Goal: Task Accomplishment & Management: Use online tool/utility

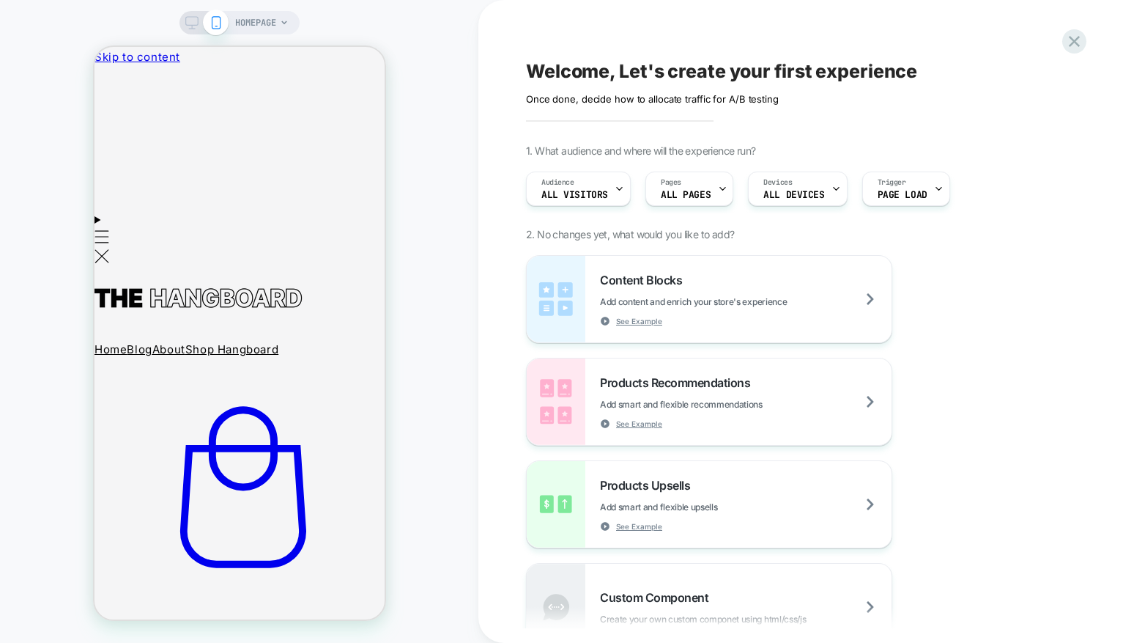
click at [281, 23] on icon at bounding box center [284, 22] width 9 height 9
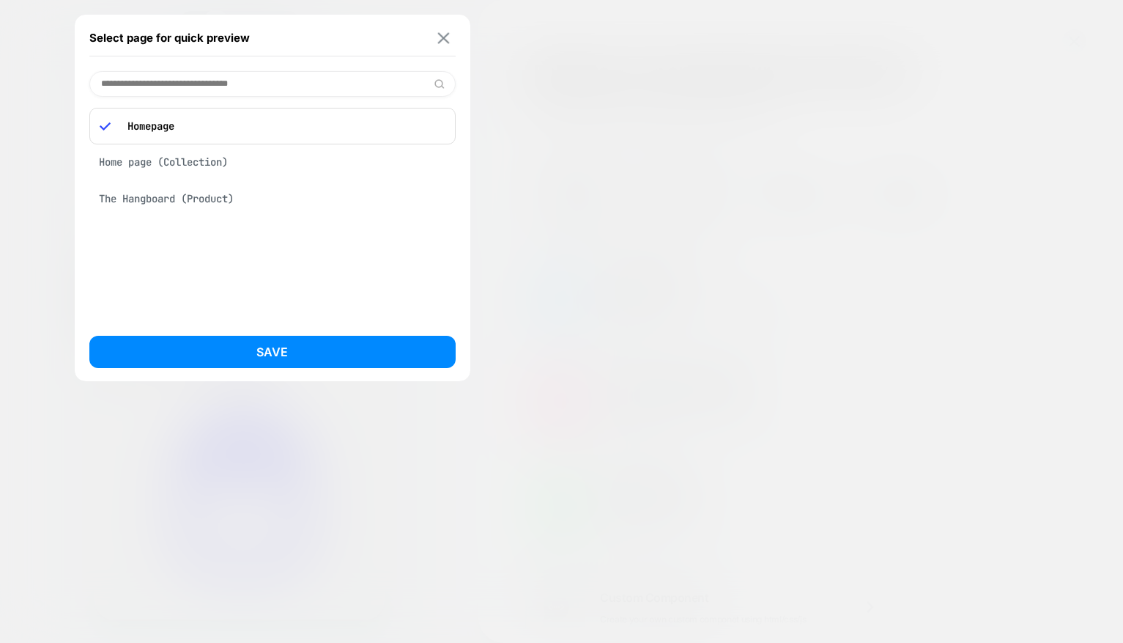
click at [448, 32] on img at bounding box center [443, 37] width 12 height 11
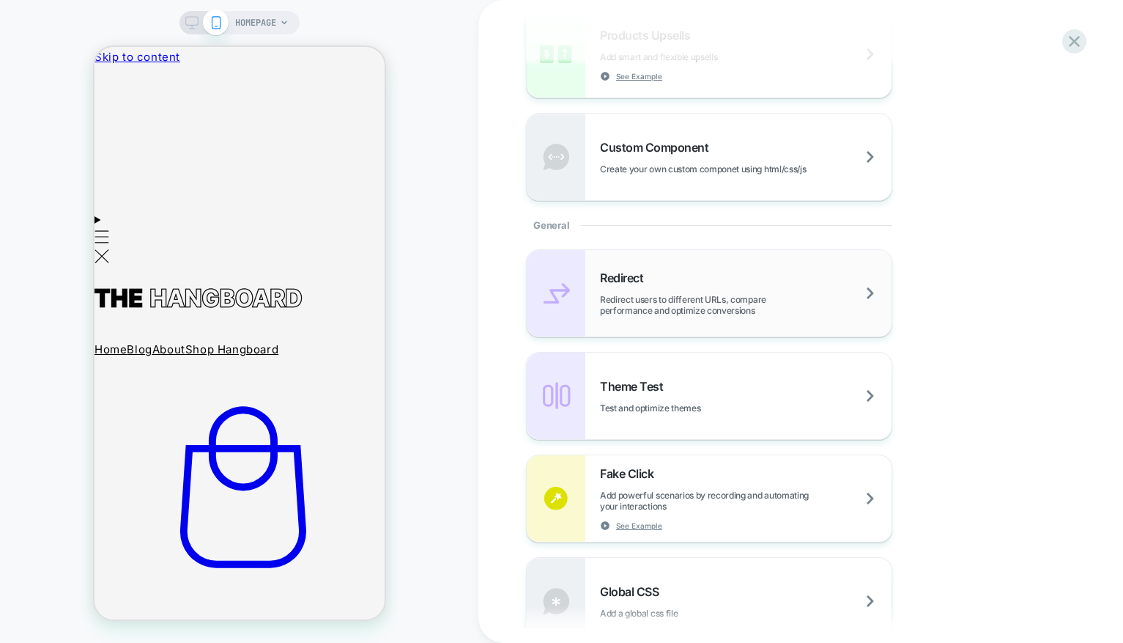
scroll to position [466, 0]
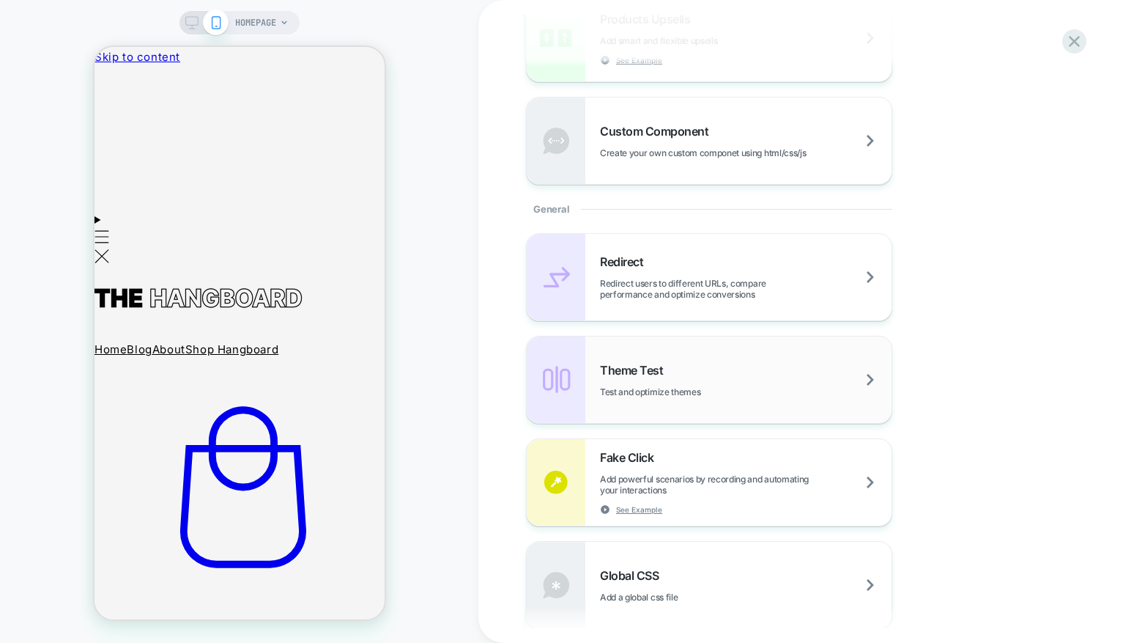
click at [638, 407] on div "Theme Test Test and optimize themes" at bounding box center [709, 379] width 365 height 86
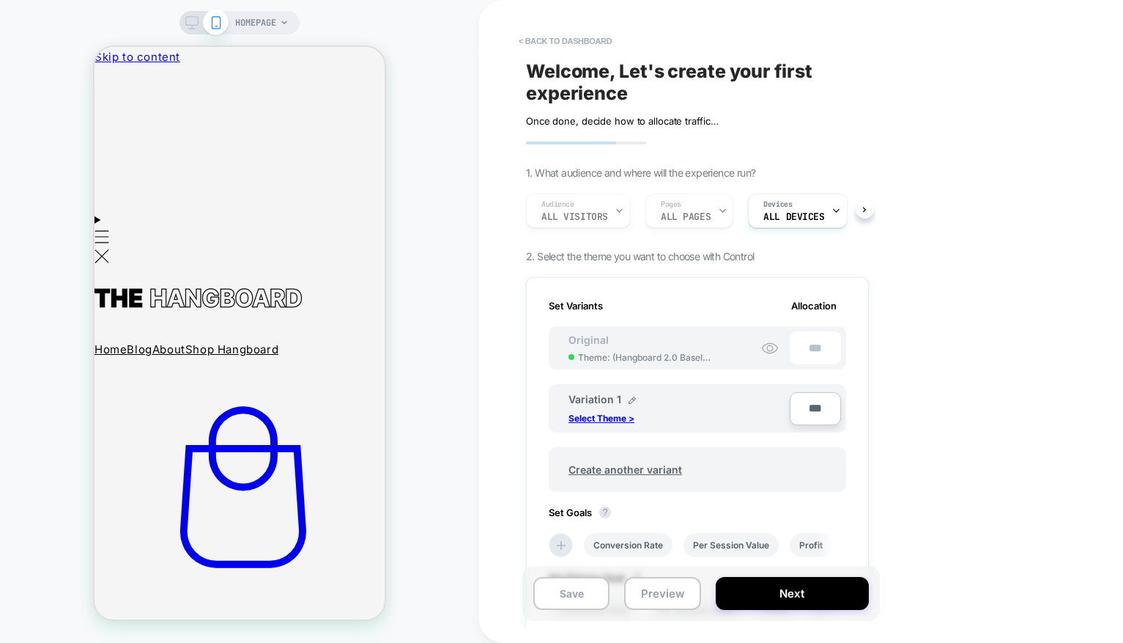
scroll to position [0, 1]
click at [610, 418] on p "Select Theme >" at bounding box center [602, 418] width 66 height 11
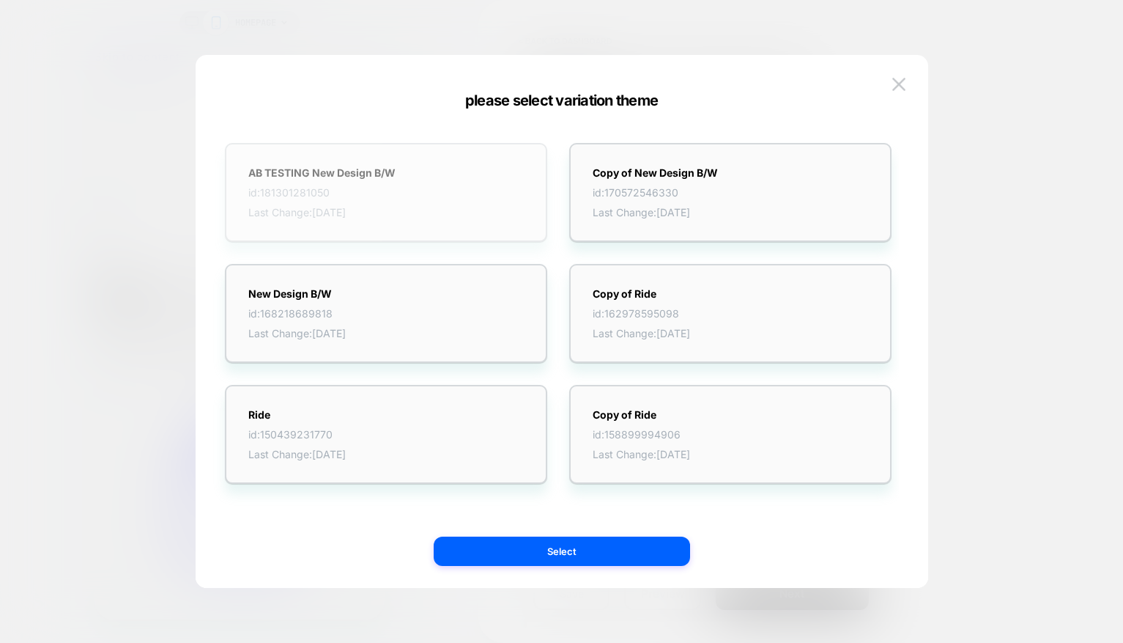
click at [435, 196] on div "AB TESTING New Design B/W id: 181301281050 Last Change: [DATE]" at bounding box center [386, 192] width 322 height 99
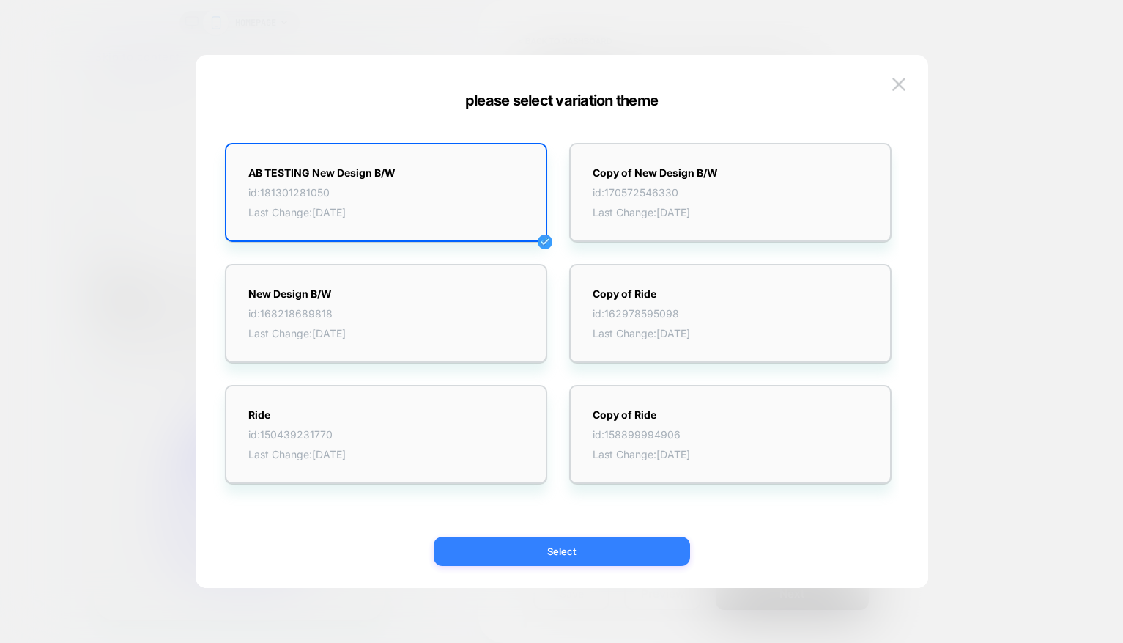
click at [650, 559] on button "Select" at bounding box center [562, 550] width 256 height 29
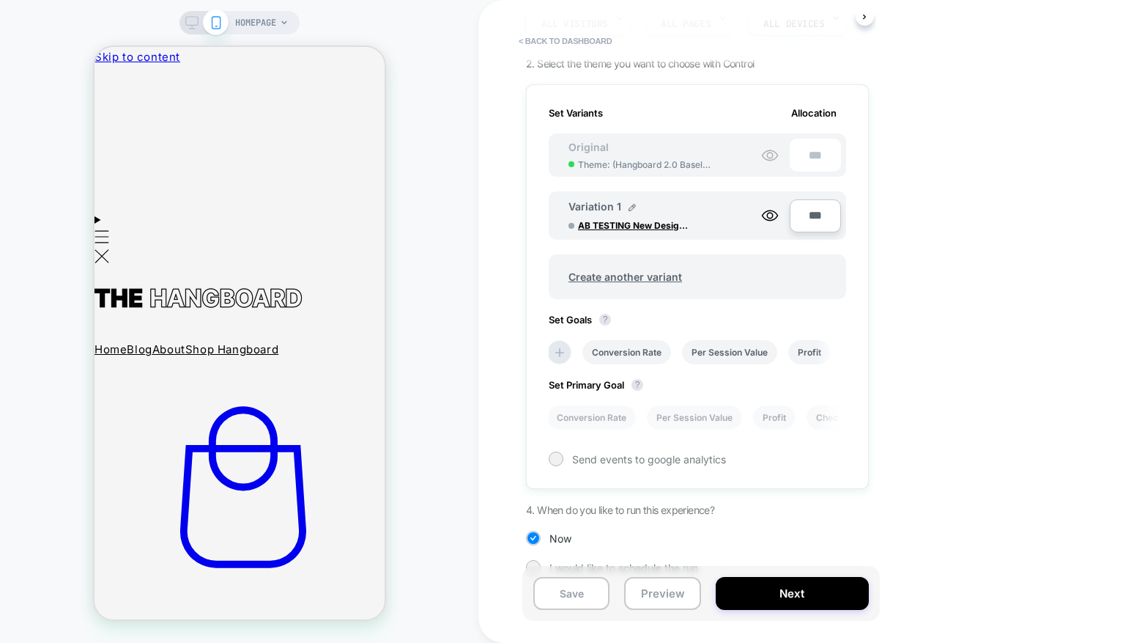
scroll to position [212, 0]
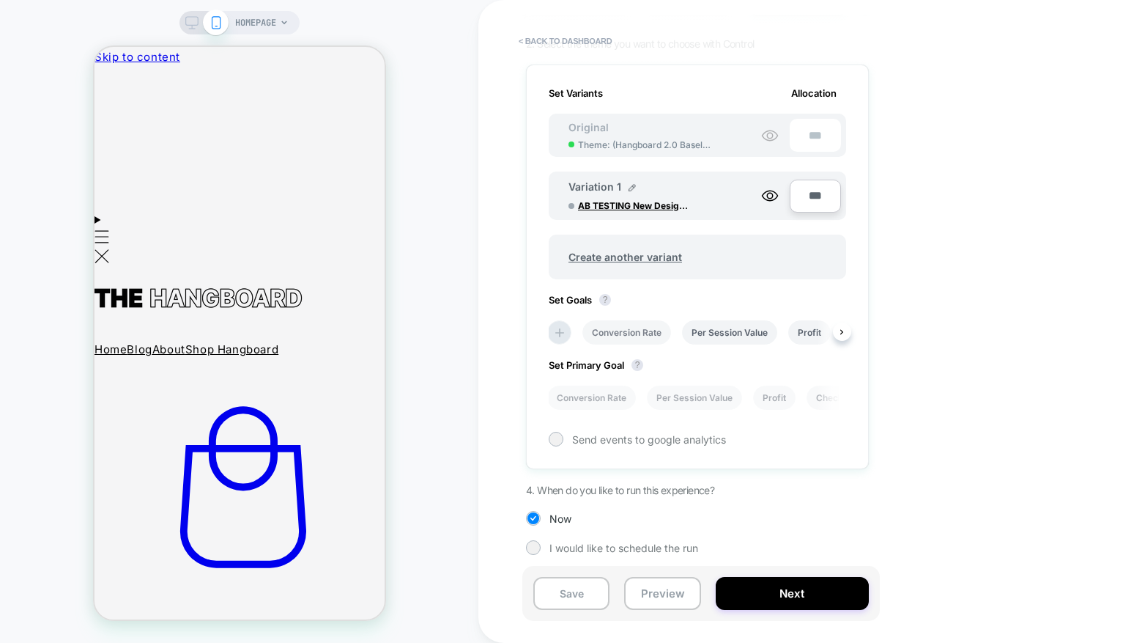
click at [623, 336] on li "Conversion Rate" at bounding box center [627, 332] width 89 height 24
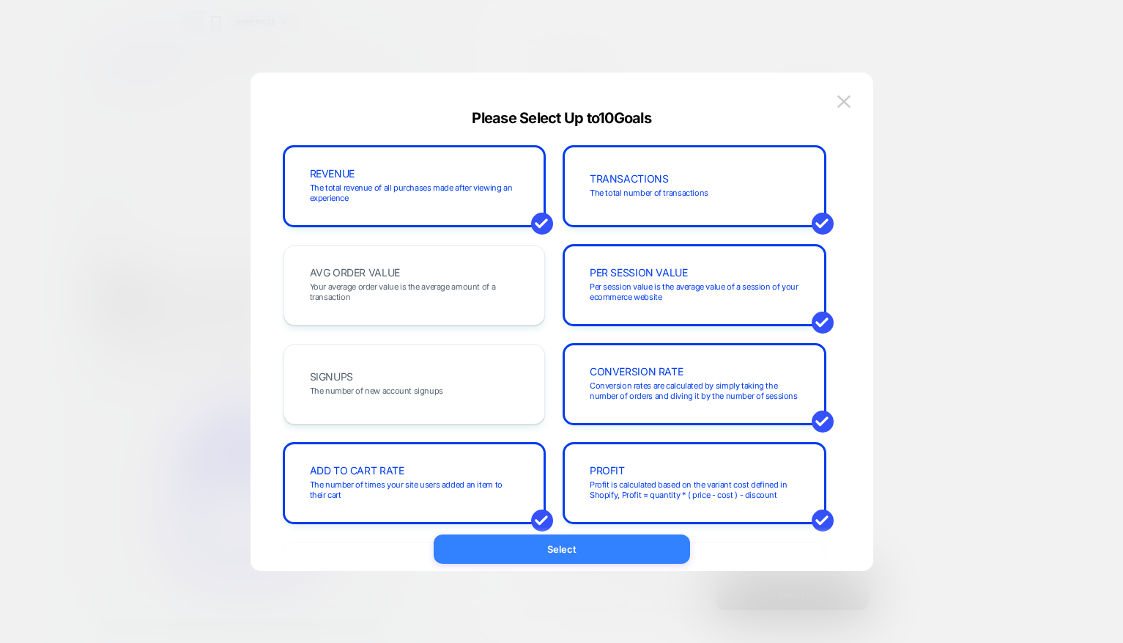
click at [547, 537] on button "Select" at bounding box center [562, 548] width 256 height 29
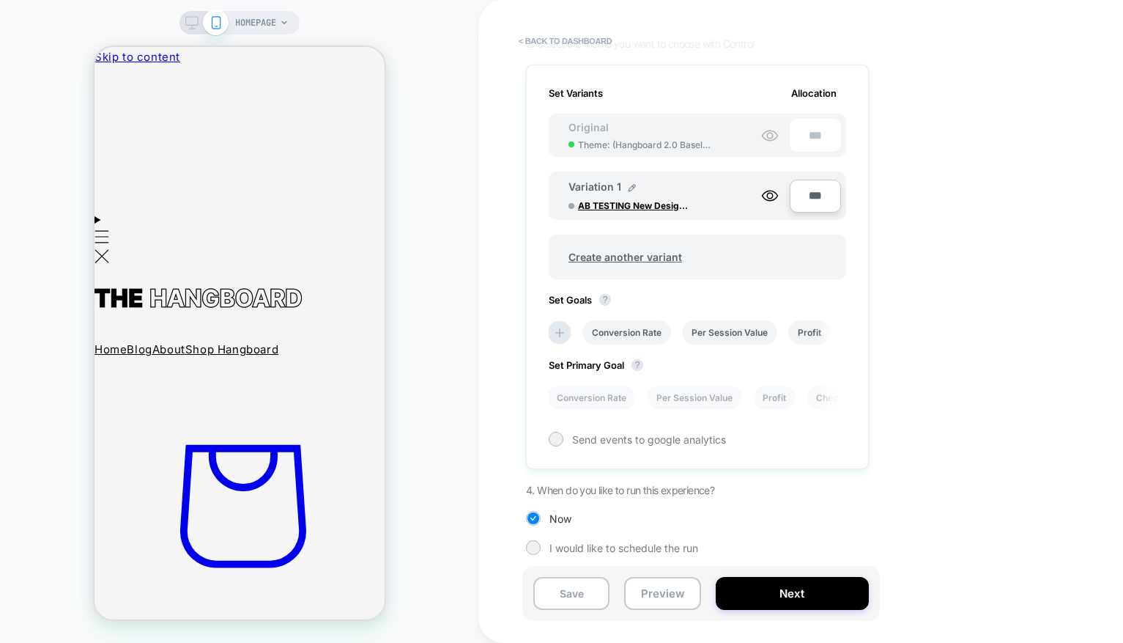
scroll to position [0, 0]
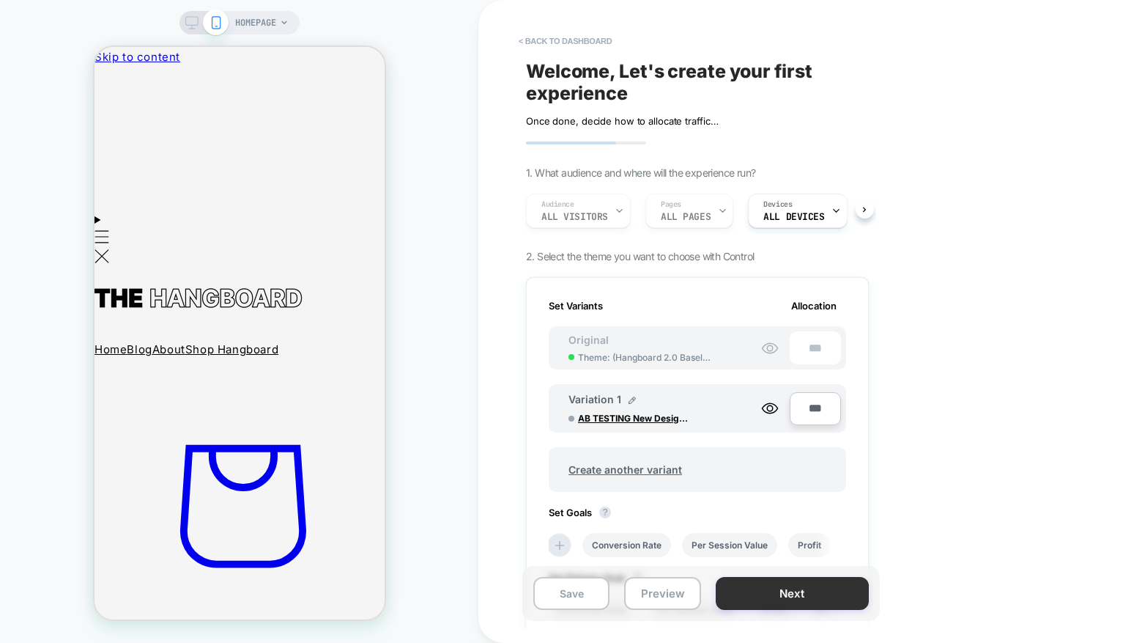
click at [760, 591] on button "Next" at bounding box center [792, 593] width 153 height 33
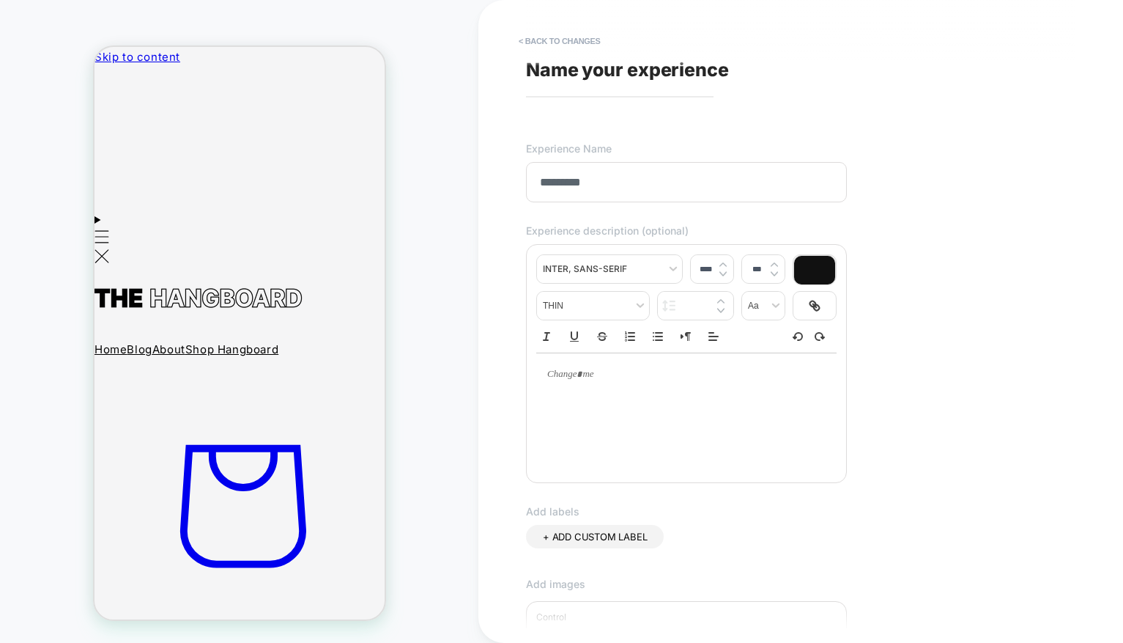
click at [550, 180] on input "*********" at bounding box center [686, 182] width 321 height 40
type input "**********"
click at [873, 174] on div "**********" at bounding box center [794, 321] width 550 height 613
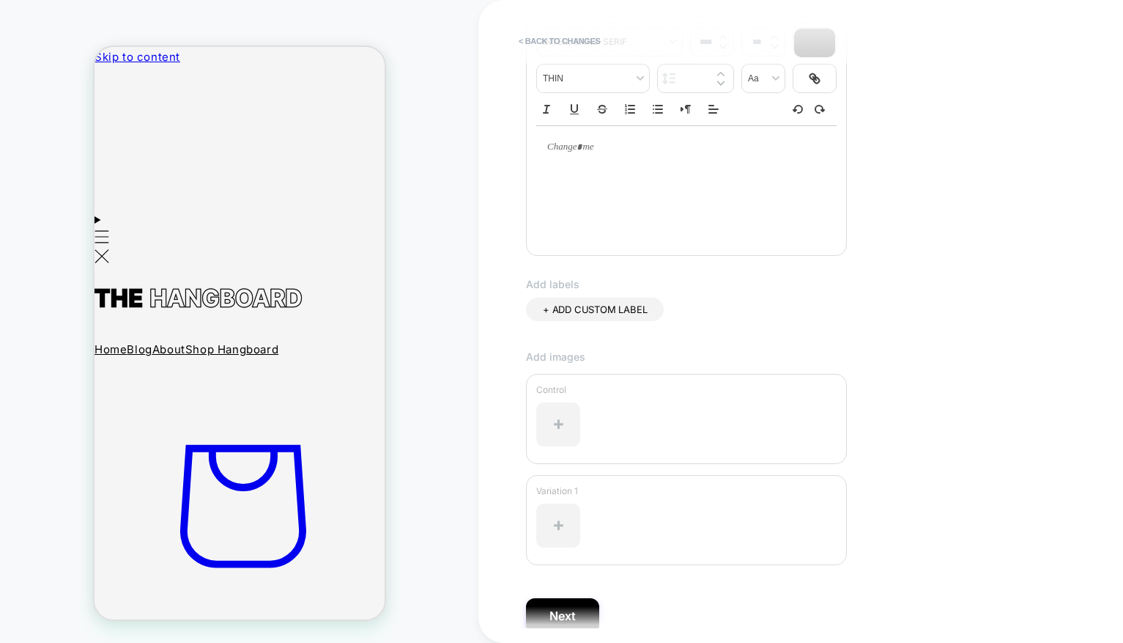
scroll to position [293, 0]
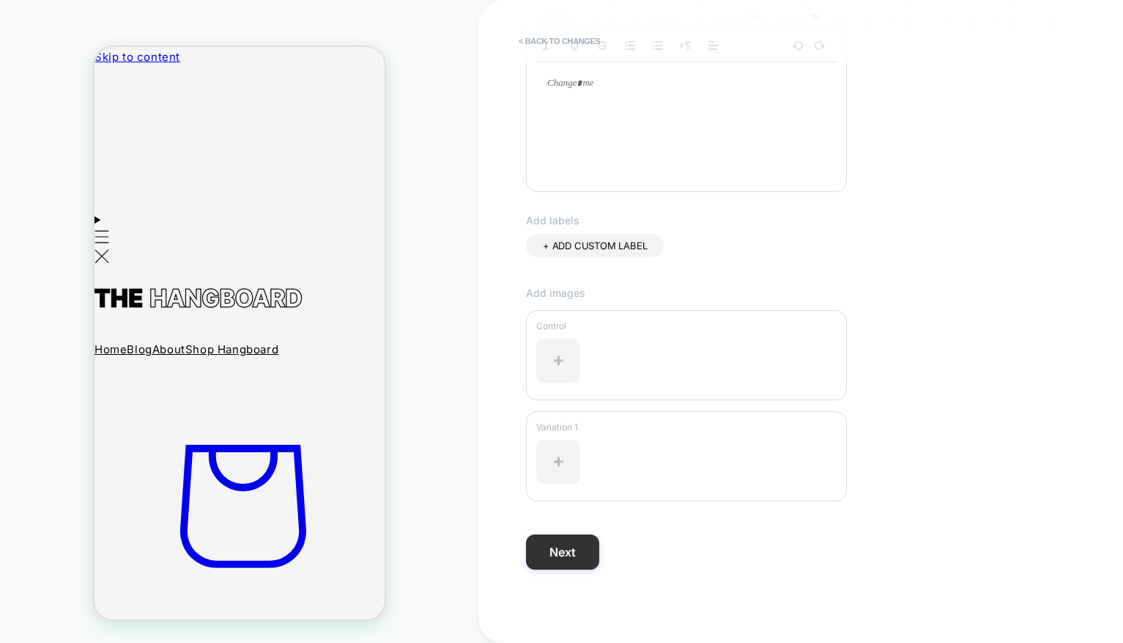
click at [569, 557] on button "Next" at bounding box center [562, 551] width 73 height 35
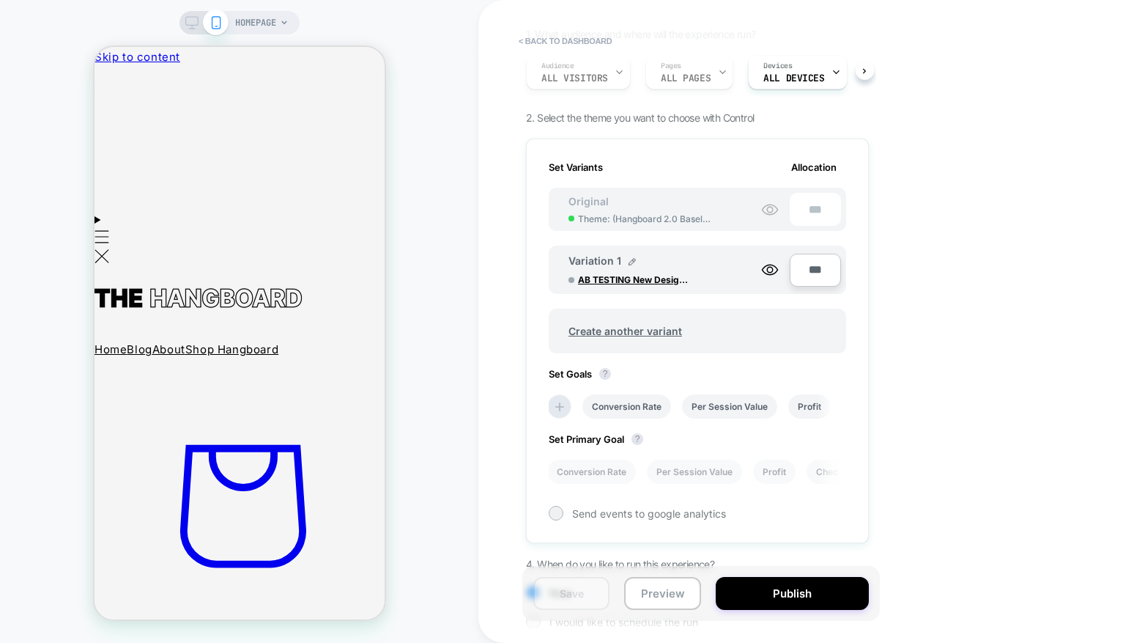
scroll to position [0, 0]
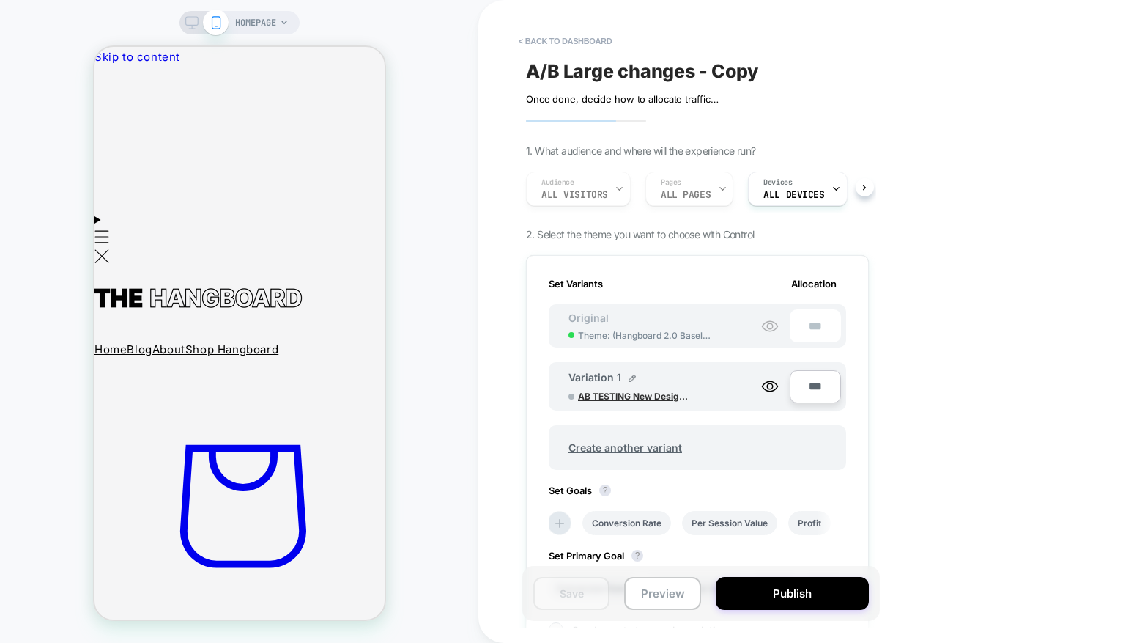
click at [613, 393] on span "AB TESTING New Design B/W" at bounding box center [633, 396] width 110 height 11
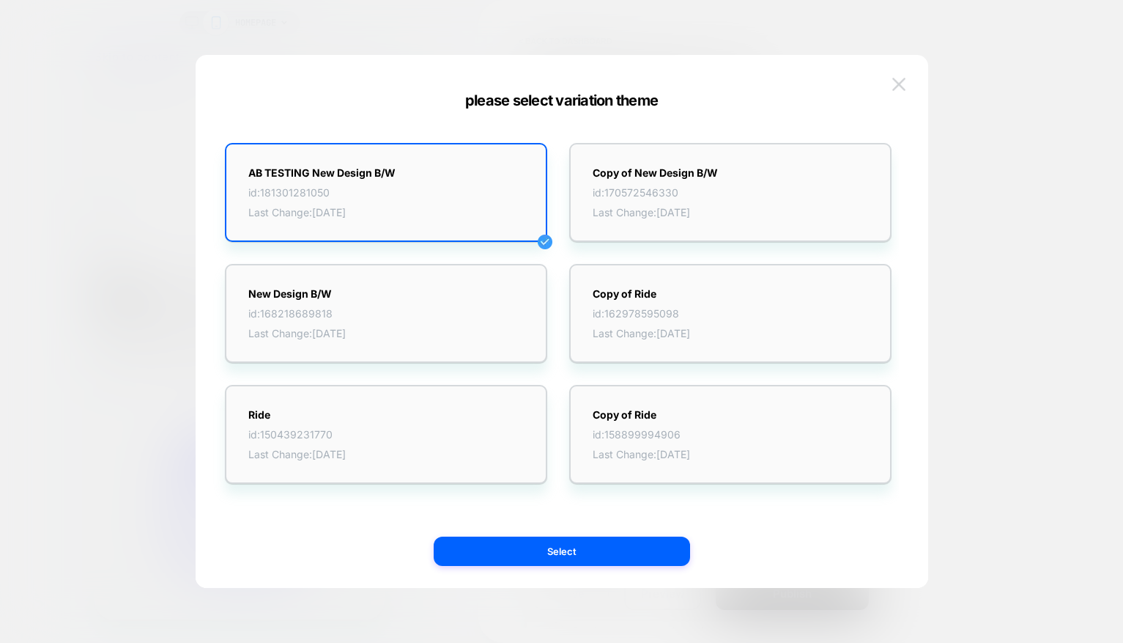
click at [903, 78] on img at bounding box center [898, 84] width 13 height 12
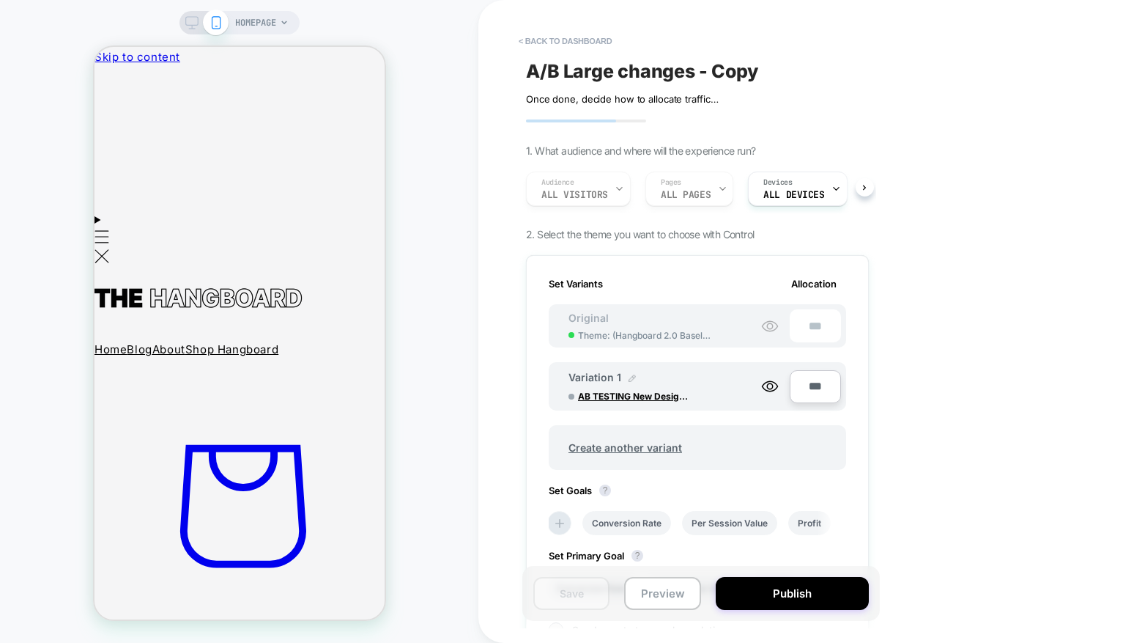
click at [629, 379] on img at bounding box center [632, 377] width 7 height 7
click at [692, 385] on img at bounding box center [689, 385] width 7 height 7
click at [866, 188] on div "Audience All Visitors Pages ALL PAGES Devices ALL DEVICES" at bounding box center [697, 188] width 343 height 49
click at [569, 234] on span "2. Select the theme you want to choose with Control" at bounding box center [640, 234] width 228 height 12
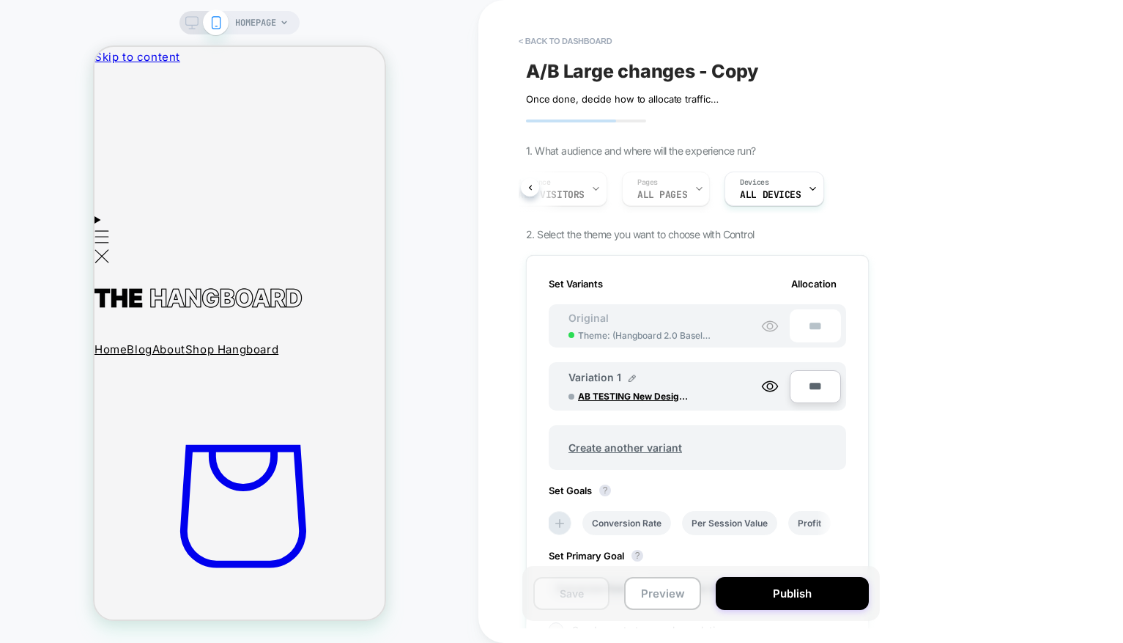
click at [581, 186] on div "Audience All Visitors Pages ALL PAGES Devices ALL DEVICES" at bounding box center [690, 188] width 343 height 49
click at [605, 186] on div "Audience All Visitors Pages ALL PAGES Devices ALL DEVICES" at bounding box center [690, 188] width 343 height 49
click at [659, 184] on div "Audience All Visitors Pages ALL PAGES Devices ALL DEVICES" at bounding box center [690, 188] width 343 height 49
click at [532, 186] on div "Audience All Visitors Pages ALL PAGES Devices ALL DEVICES" at bounding box center [690, 188] width 343 height 49
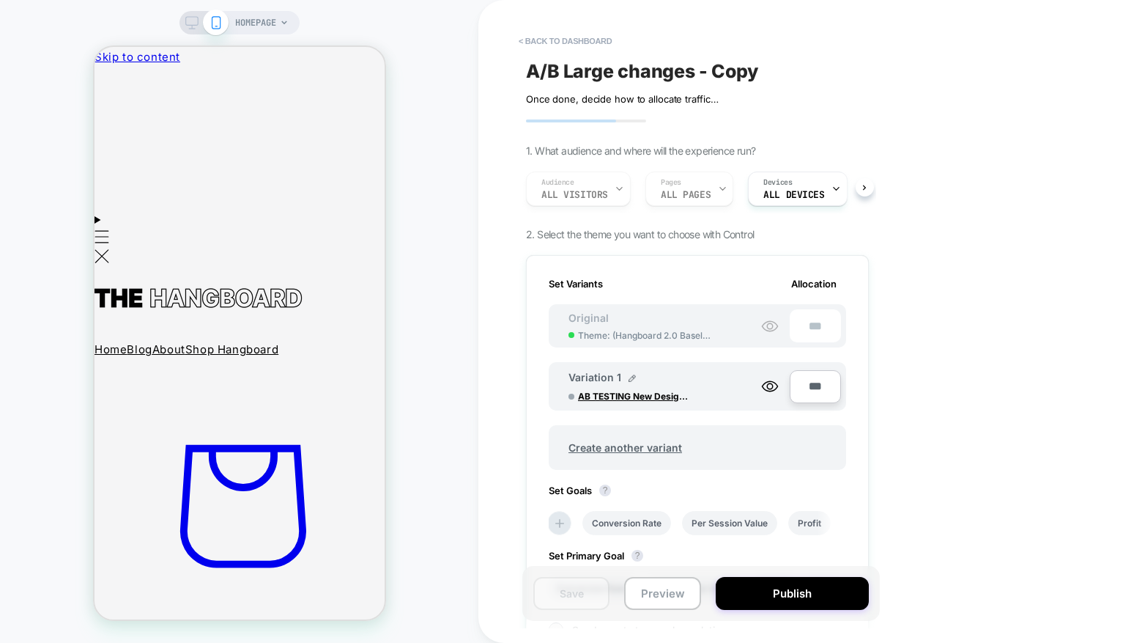
click at [595, 186] on div "Audience All Visitors Pages ALL PAGES Devices ALL DEVICES" at bounding box center [690, 188] width 343 height 49
click at [787, 190] on span "ALL DEVICES" at bounding box center [793, 195] width 61 height 10
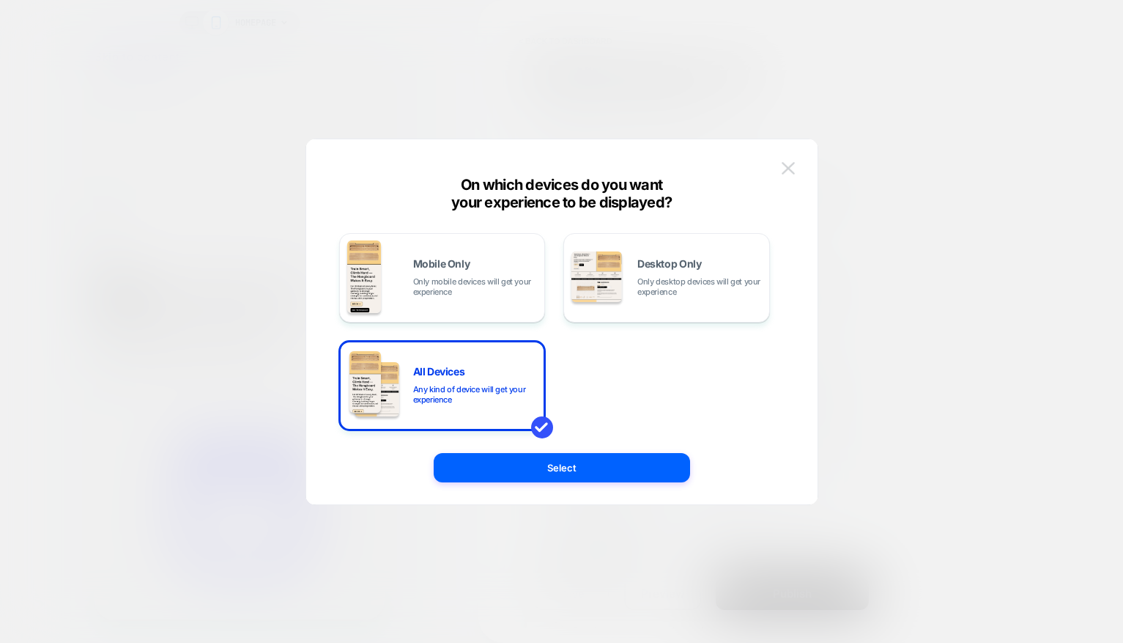
click at [790, 162] on img at bounding box center [788, 168] width 13 height 12
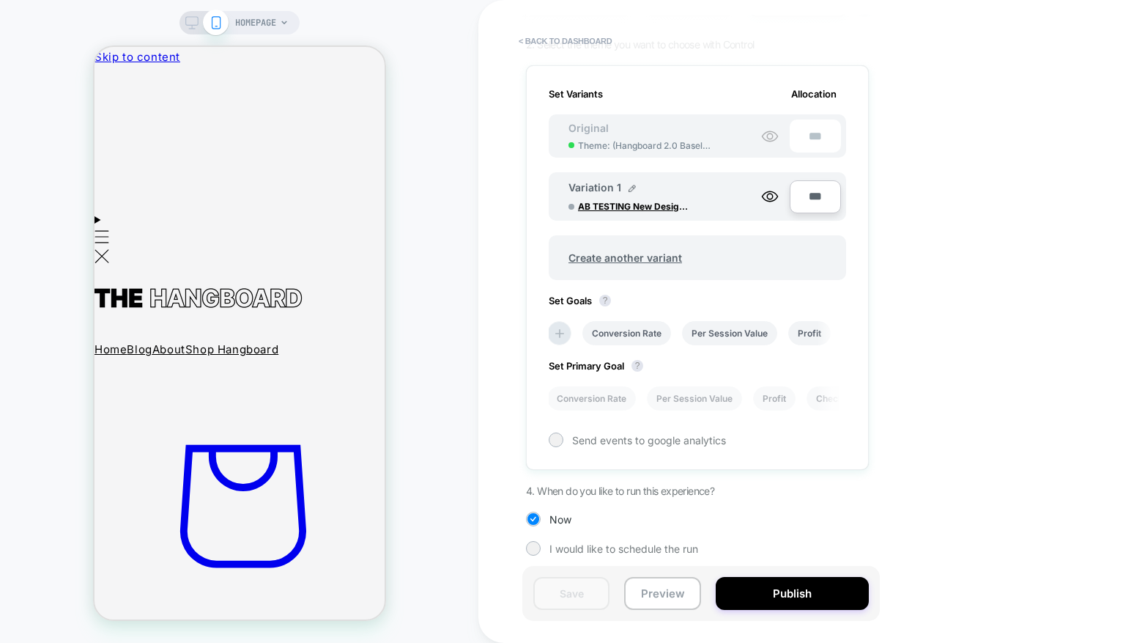
scroll to position [191, 0]
